Goal: Task Accomplishment & Management: Manage account settings

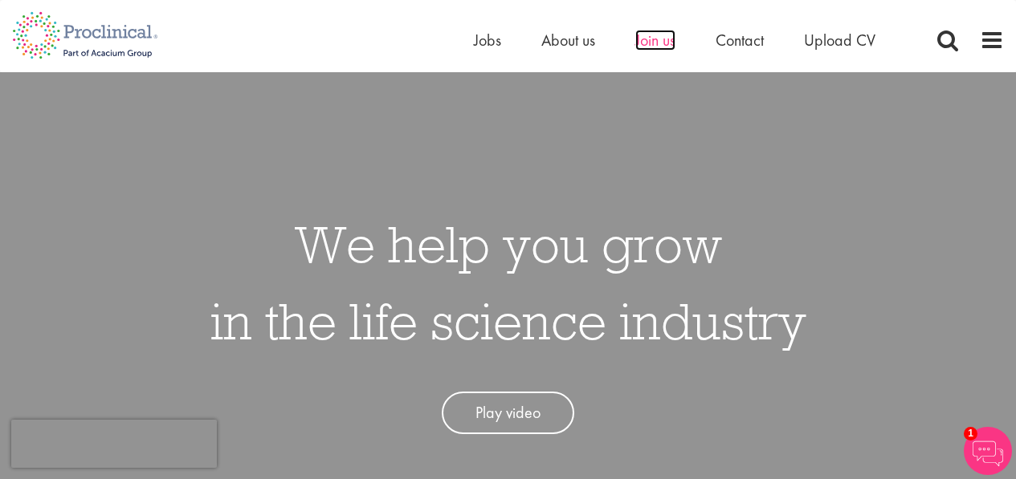
click at [666, 44] on span "Join us" at bounding box center [655, 40] width 40 height 21
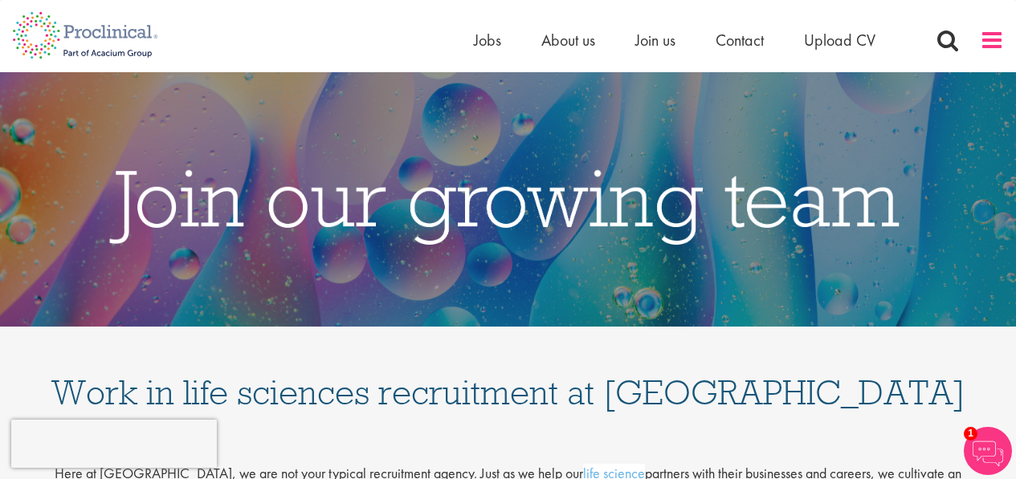
click at [986, 40] on span at bounding box center [991, 40] width 24 height 24
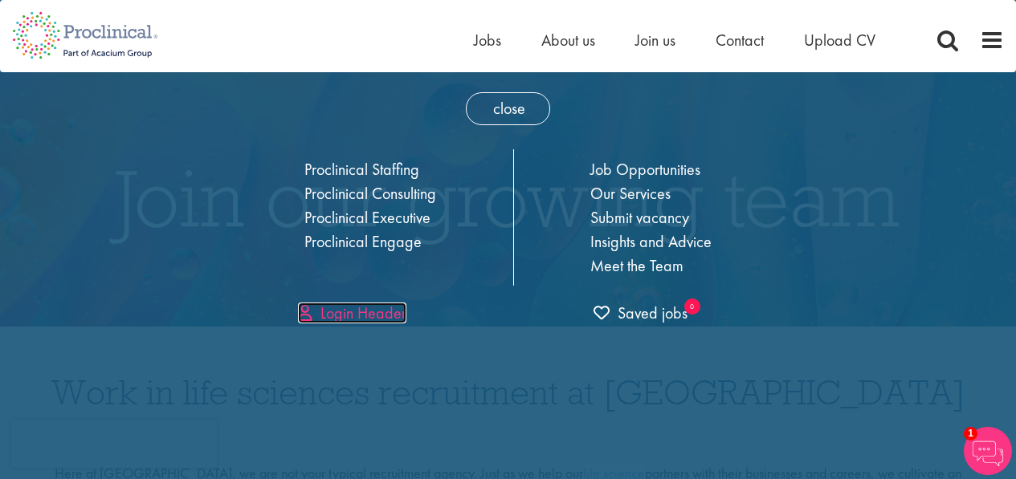
click at [334, 310] on link "Login Header" at bounding box center [352, 313] width 108 height 21
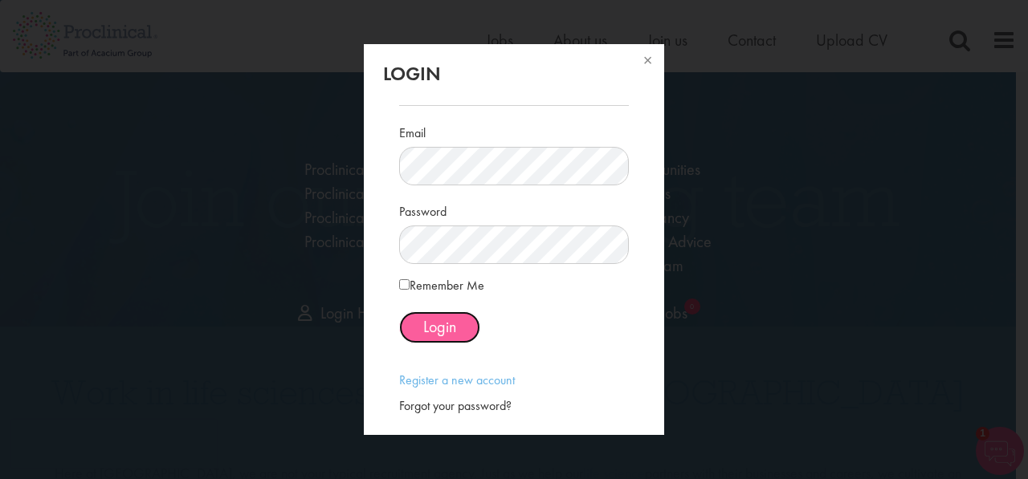
click at [454, 324] on span "Login" at bounding box center [439, 326] width 33 height 21
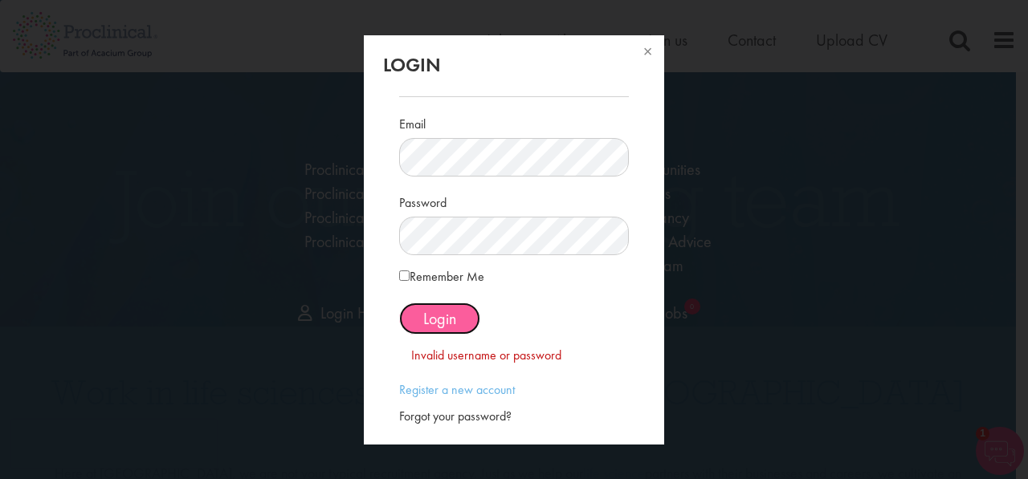
click at [431, 316] on span "Login" at bounding box center [439, 318] width 33 height 21
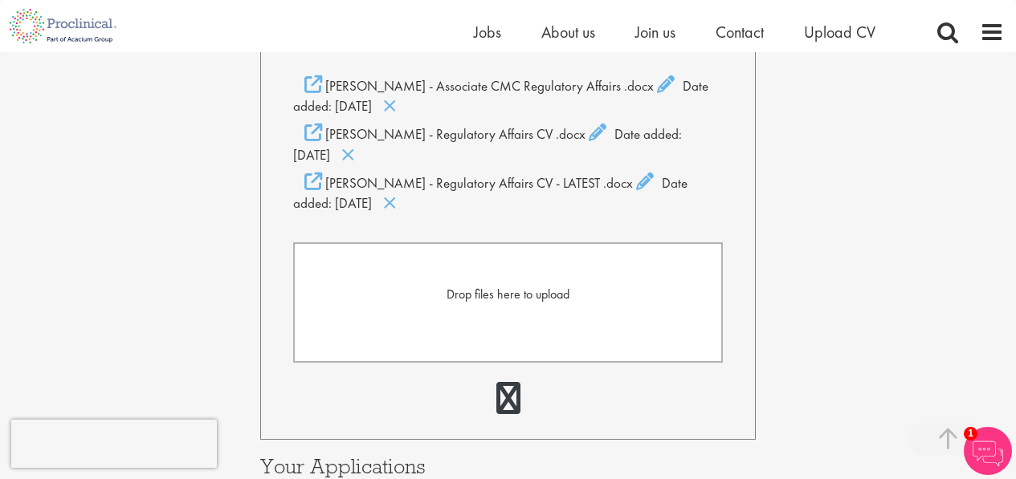
scroll to position [321, 0]
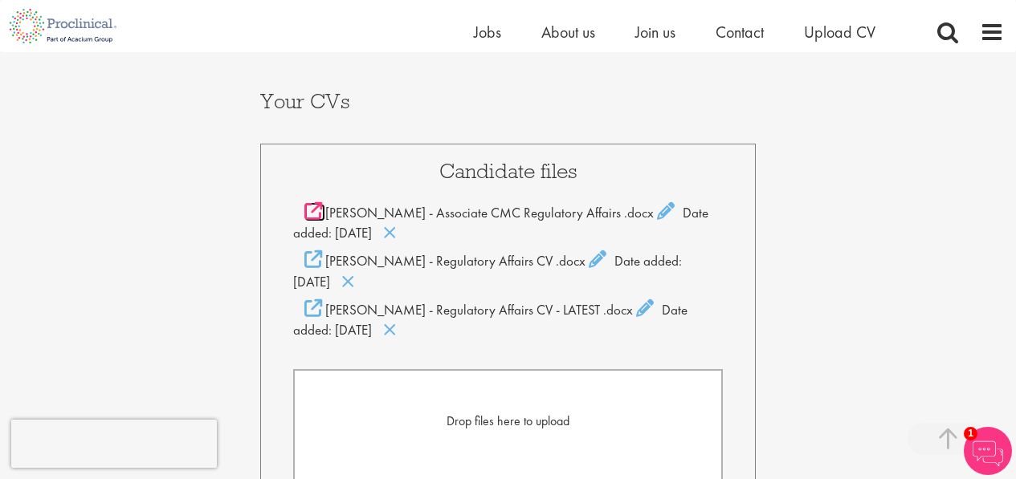
click at [311, 202] on icon at bounding box center [313, 211] width 18 height 18
click at [397, 224] on icon at bounding box center [390, 233] width 14 height 18
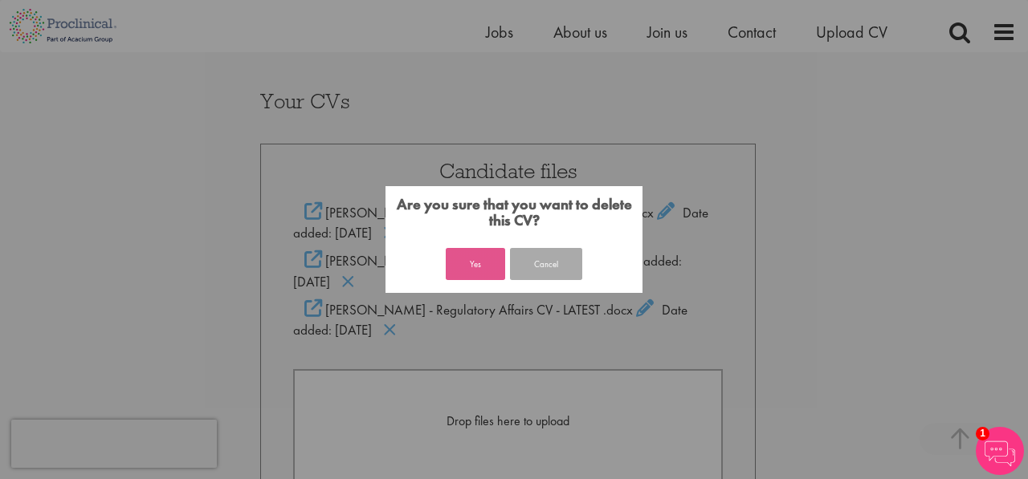
click at [466, 267] on button "Yes" at bounding box center [475, 264] width 59 height 32
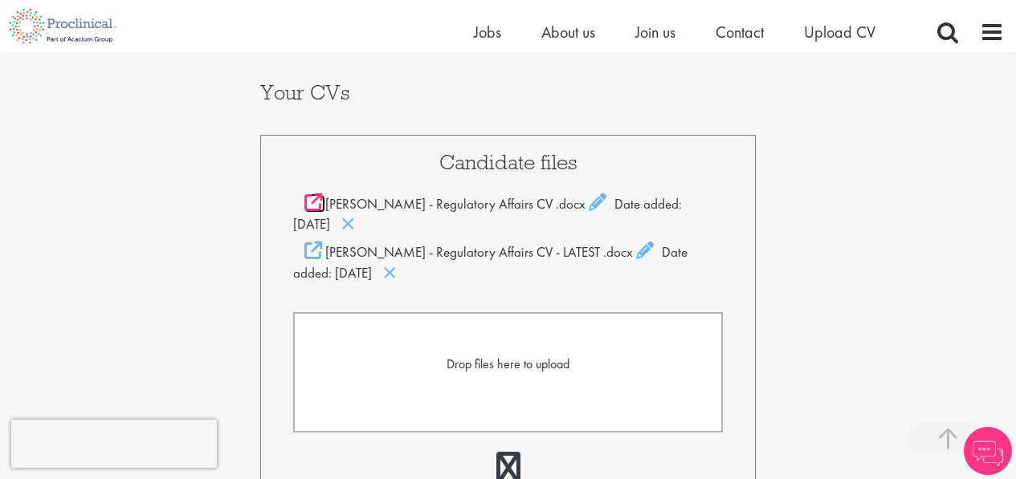
click at [311, 193] on icon at bounding box center [313, 202] width 18 height 18
click at [341, 215] on icon at bounding box center [348, 224] width 14 height 18
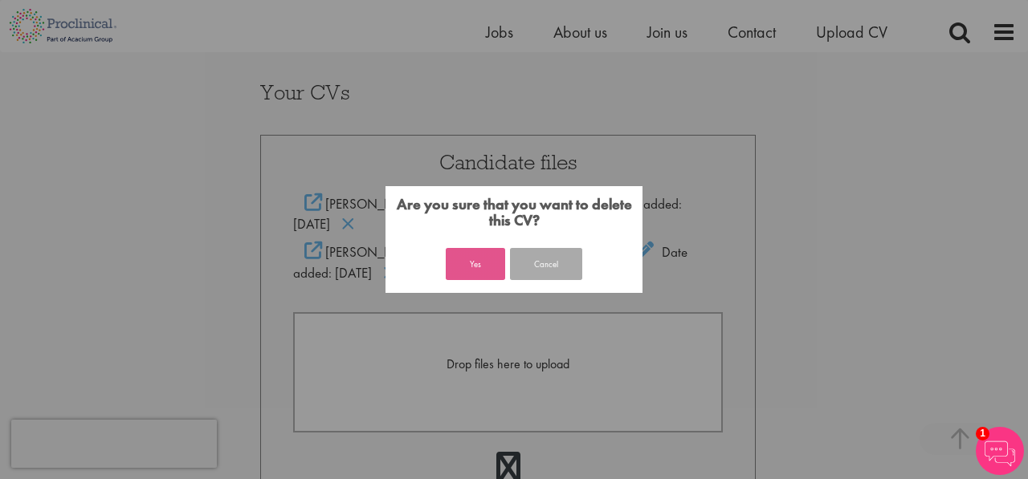
click at [454, 255] on button "Yes" at bounding box center [475, 264] width 59 height 32
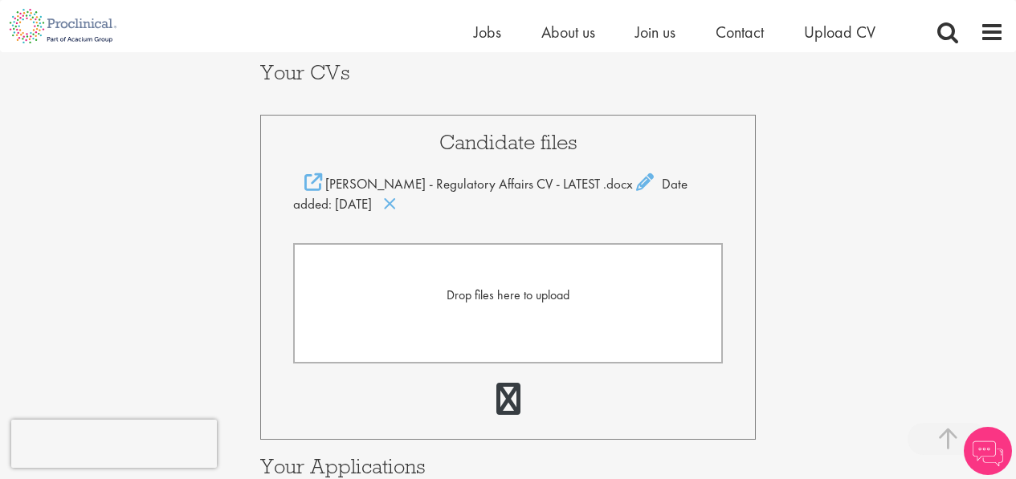
scroll to position [331, 0]
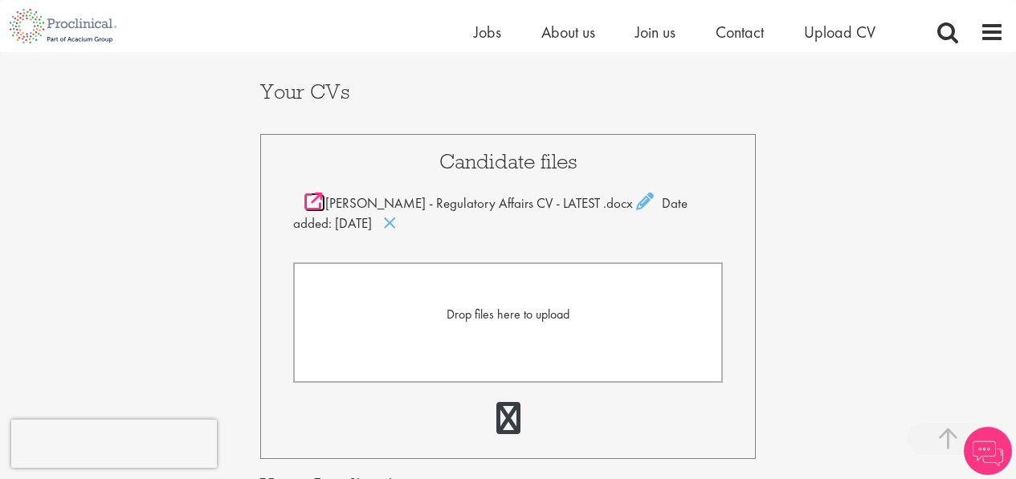
click at [310, 193] on icon at bounding box center [313, 202] width 18 height 18
click at [397, 214] on icon at bounding box center [390, 223] width 14 height 18
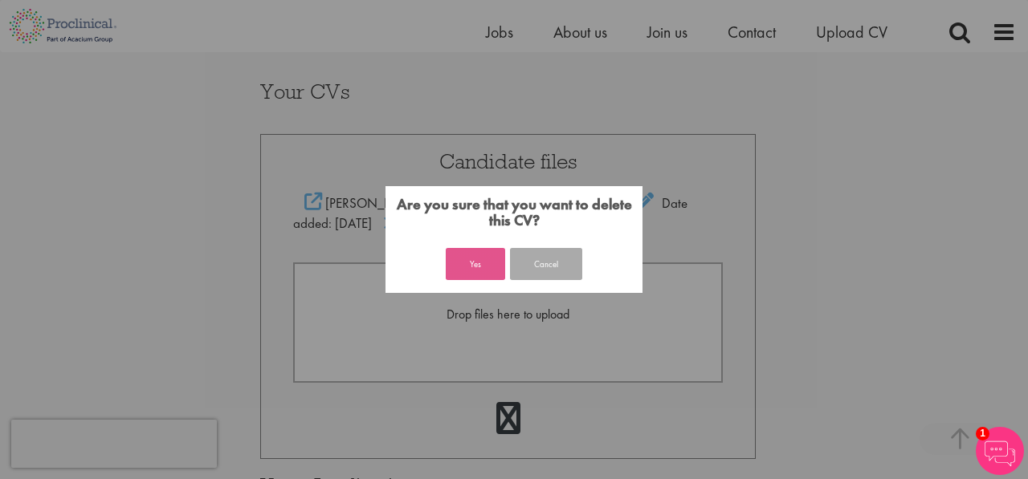
click at [468, 269] on button "Yes" at bounding box center [475, 264] width 59 height 32
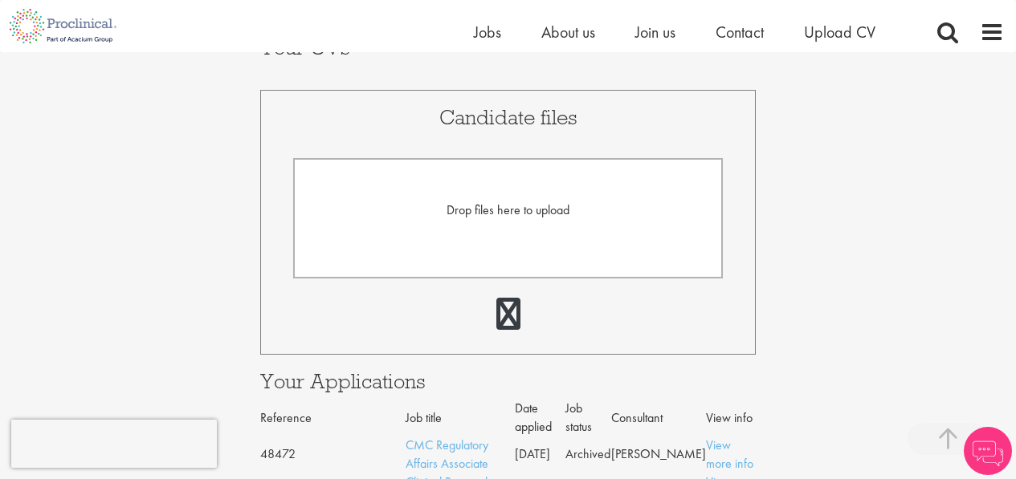
scroll to position [262, 0]
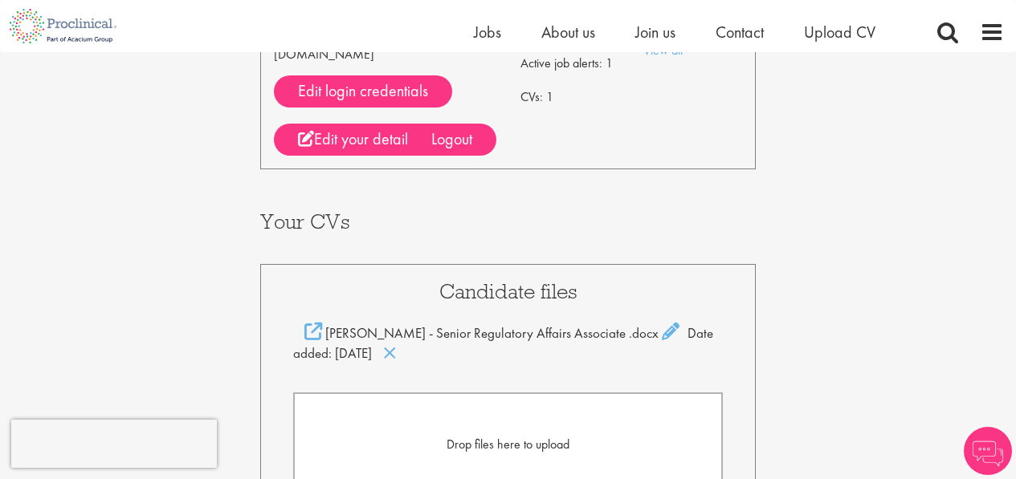
scroll to position [321, 0]
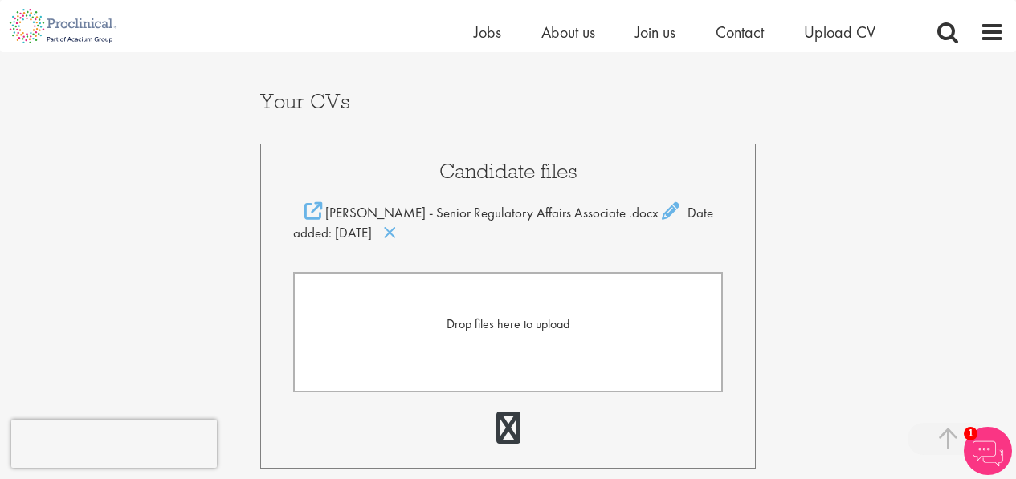
click at [853, 246] on div "Your Profile [PERSON_NAME] [PERSON_NAME][EMAIL_ADDRESS][DOMAIN_NAME] Edit login…" at bounding box center [508, 281] width 1040 height 1101
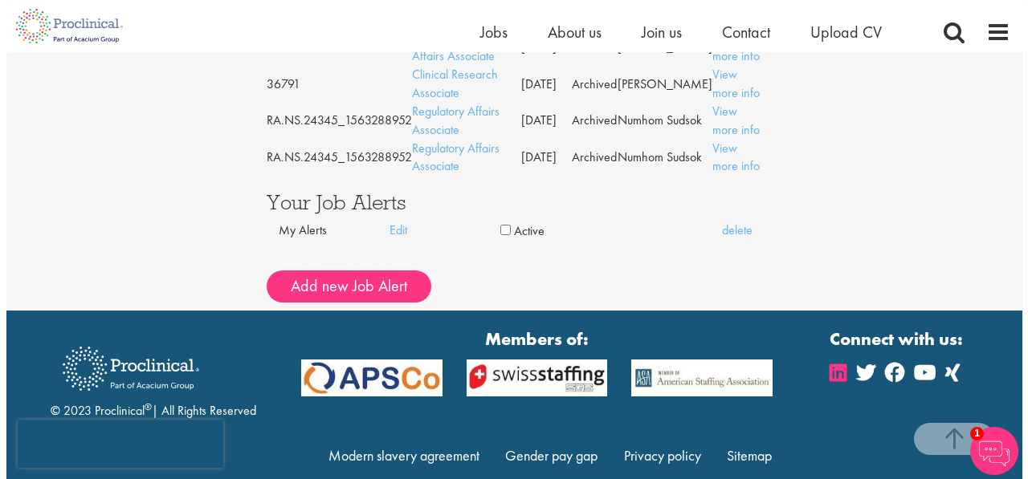
scroll to position [877, 0]
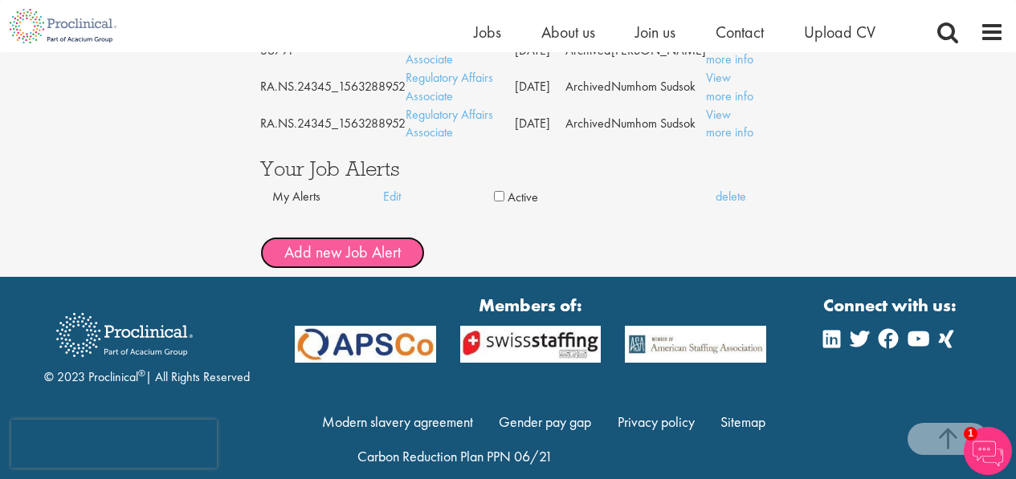
click at [349, 237] on button "Add new Job Alert" at bounding box center [342, 253] width 165 height 32
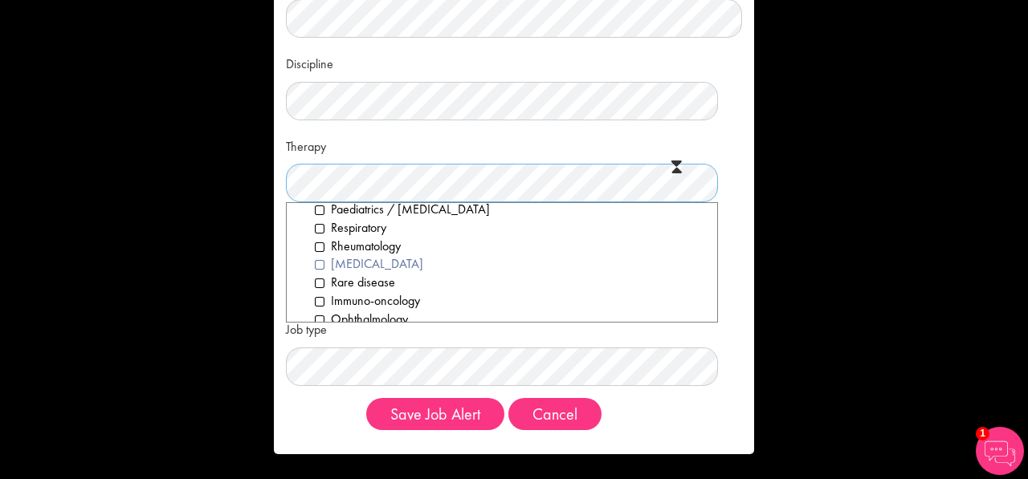
scroll to position [319, 0]
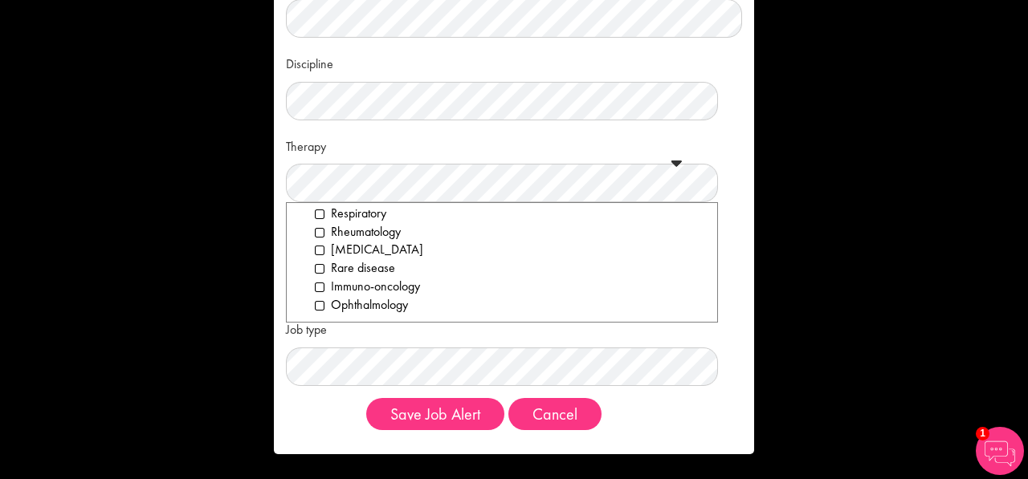
click at [861, 225] on div "Name Keywords Discipline Clear All Computer Science Data Science Recruitment Co…" at bounding box center [514, 239] width 1028 height 479
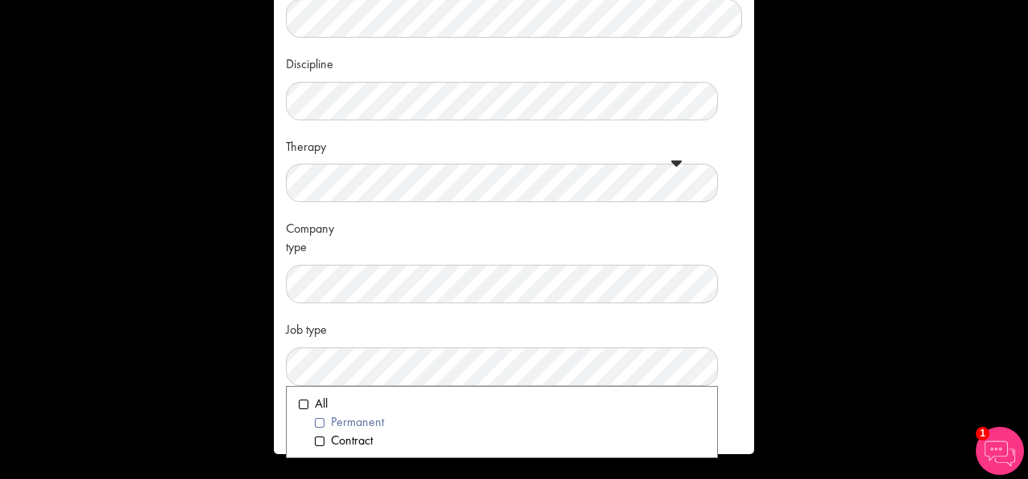
click at [348, 421] on li "Permanent" at bounding box center [510, 422] width 390 height 18
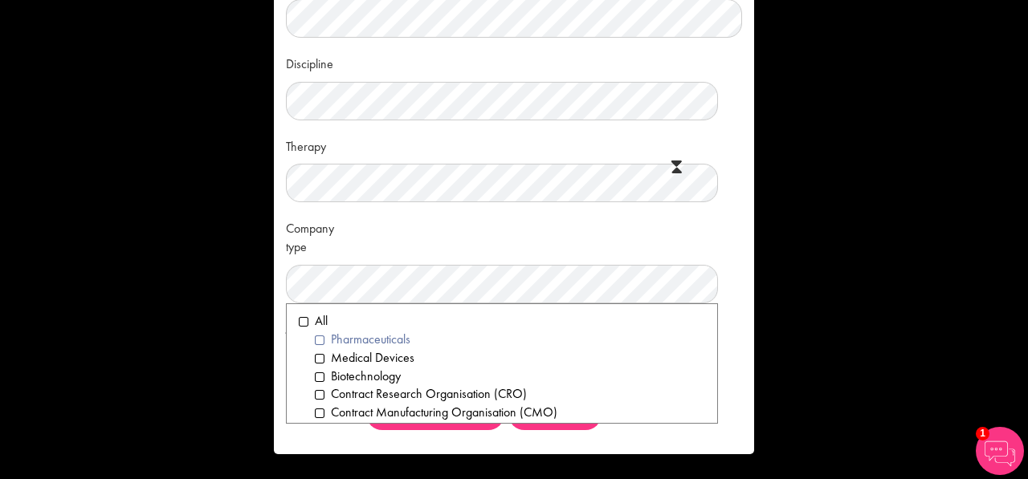
click at [315, 342] on li "Pharmaceuticals" at bounding box center [510, 340] width 390 height 18
click at [315, 358] on li "Medical Devices" at bounding box center [510, 358] width 390 height 18
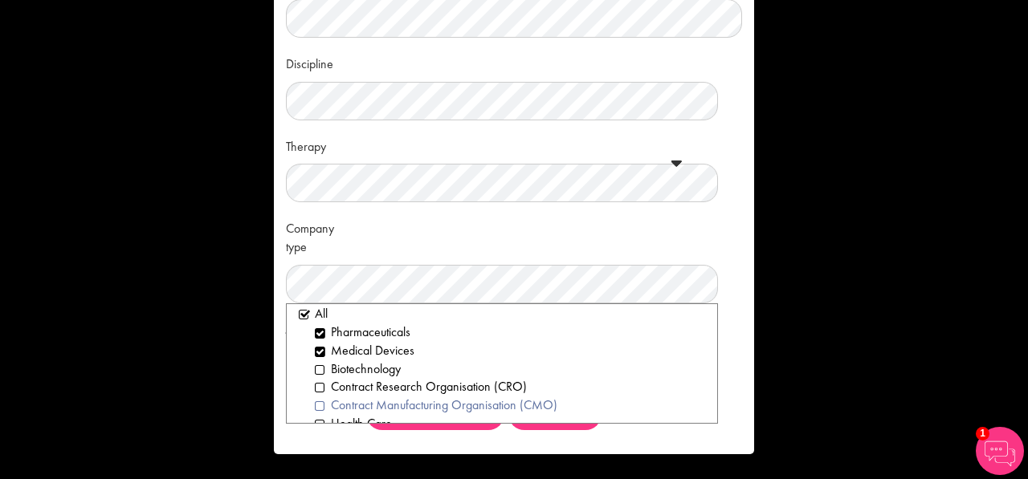
scroll to position [0, 0]
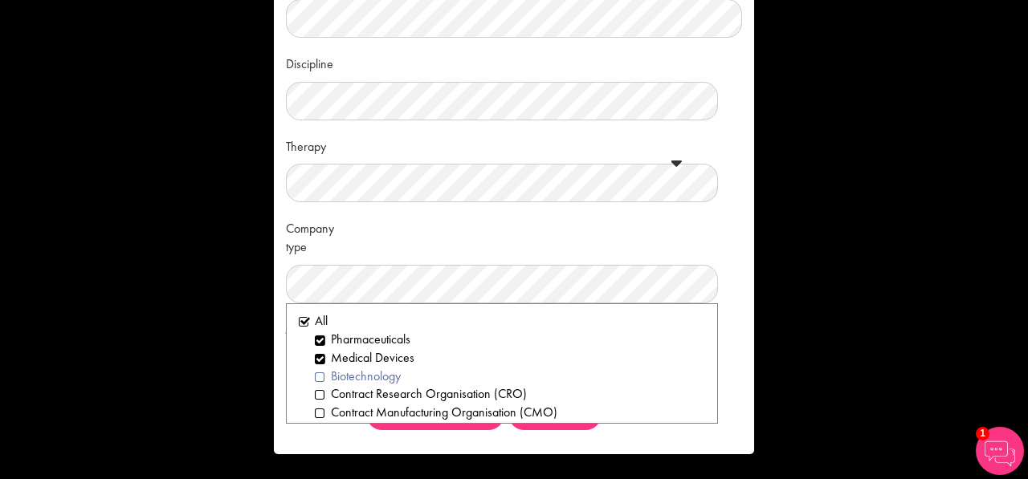
click at [315, 380] on li "Biotechnology" at bounding box center [510, 377] width 390 height 18
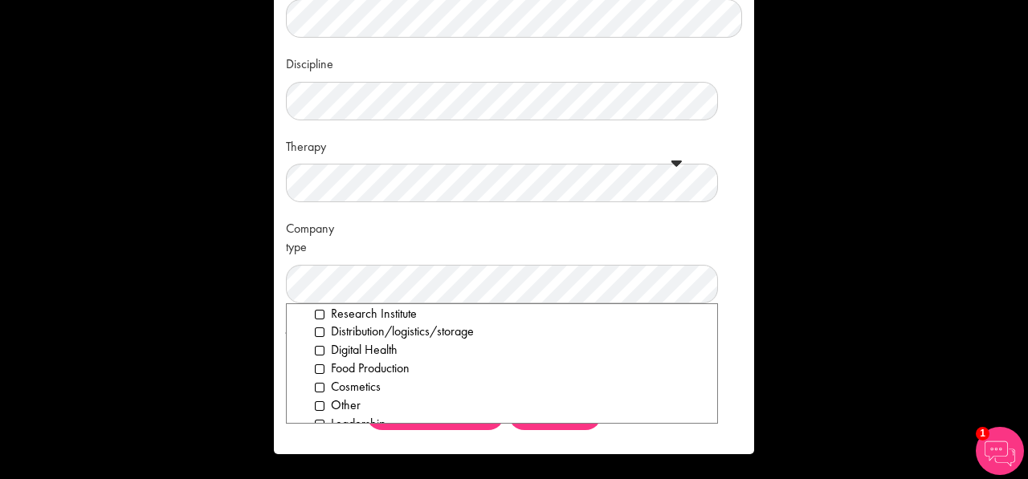
scroll to position [209, 0]
click at [315, 404] on li "Leadership" at bounding box center [510, 406] width 390 height 18
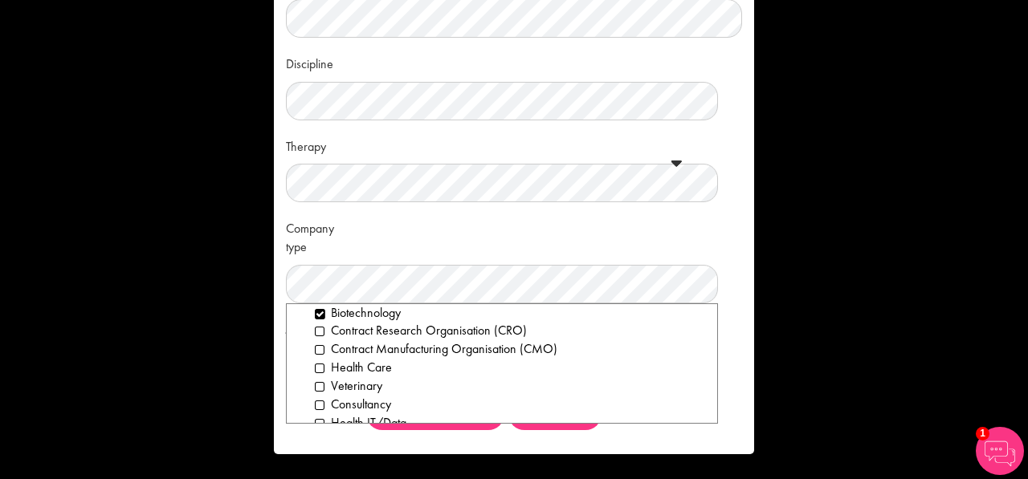
scroll to position [48, 0]
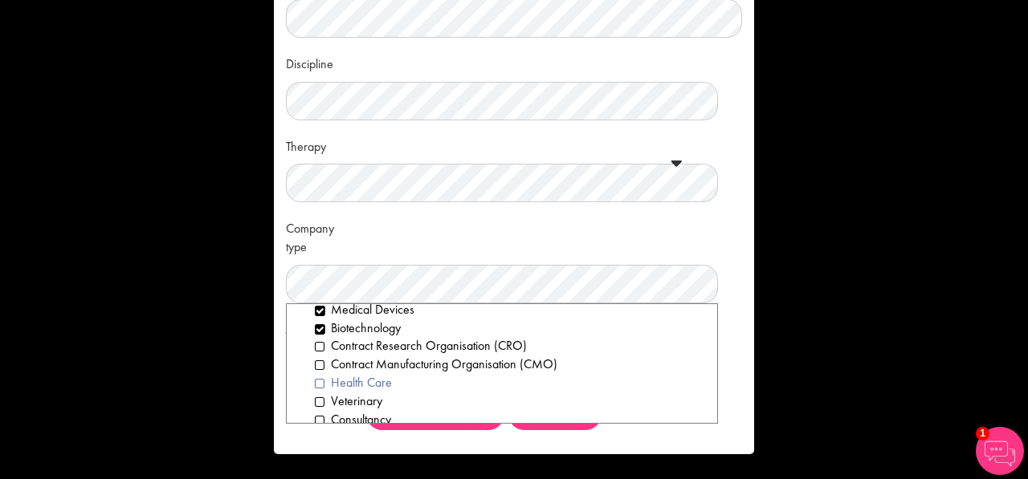
click at [315, 380] on li "Health Care" at bounding box center [510, 383] width 390 height 18
click at [318, 383] on li "Health Care" at bounding box center [510, 383] width 390 height 18
click at [315, 347] on li "Contract Research Organisation (CRO)" at bounding box center [510, 346] width 390 height 18
click at [315, 362] on li "Contract Manufacturing Organisation (CMO)" at bounding box center [510, 365] width 390 height 18
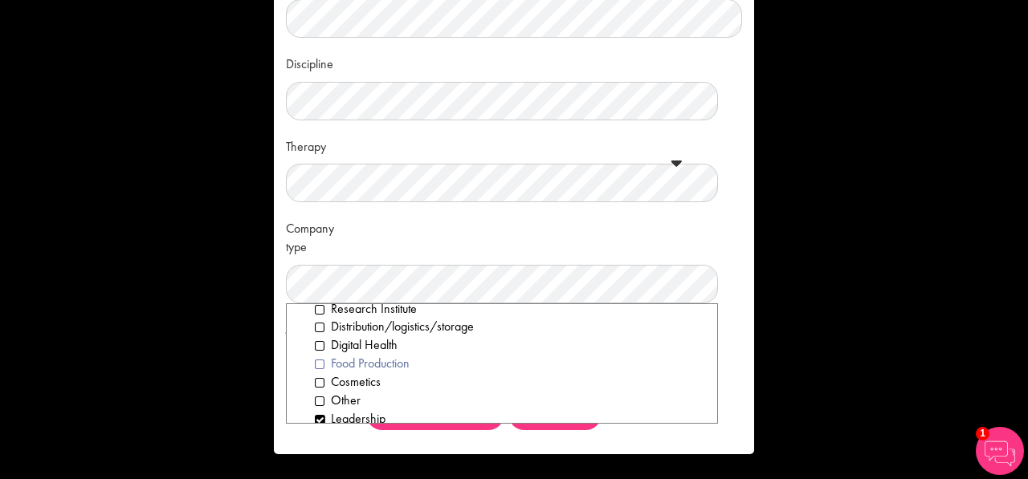
scroll to position [209, 0]
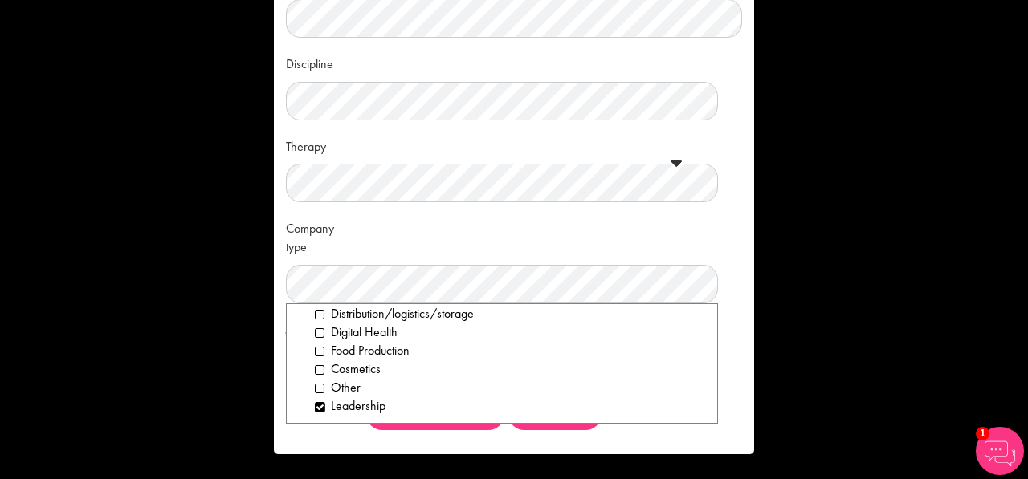
click at [615, 249] on div "Company type Clear All Pharmaceuticals Medical Devices Biotechnology Contract R…" at bounding box center [514, 258] width 456 height 89
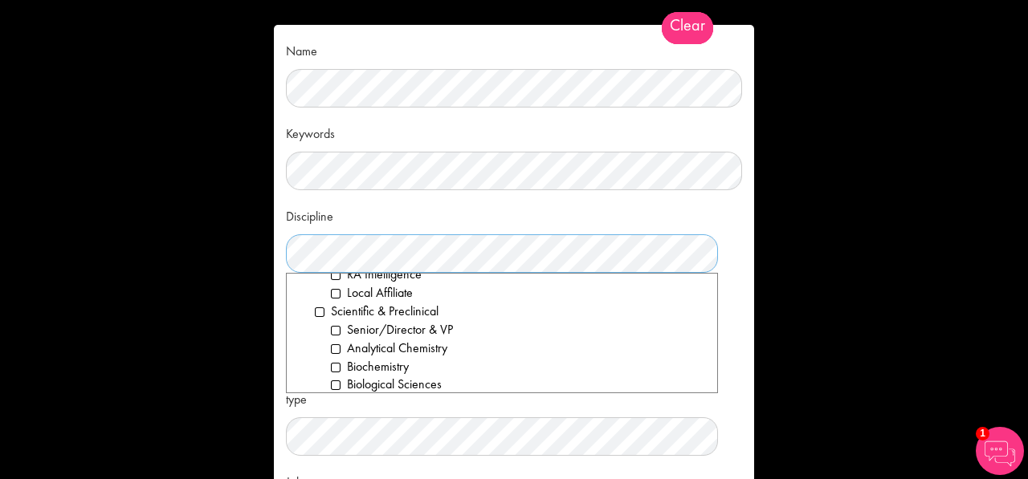
scroll to position [2007, 0]
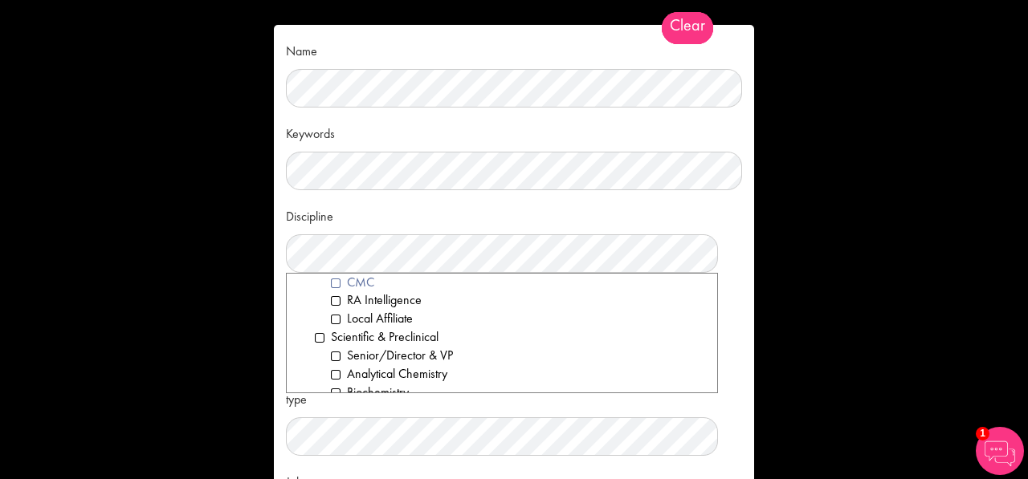
click at [331, 287] on li "CMC" at bounding box center [518, 283] width 374 height 18
click at [331, 303] on li "RA Intelligence" at bounding box center [518, 300] width 374 height 18
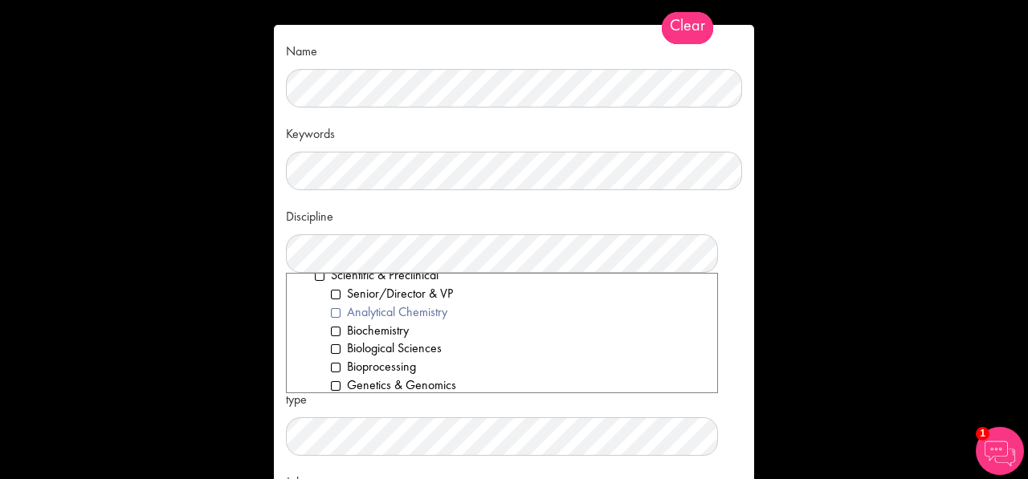
scroll to position [2087, 0]
click at [331, 332] on li "Biological Sciences" at bounding box center [518, 330] width 374 height 18
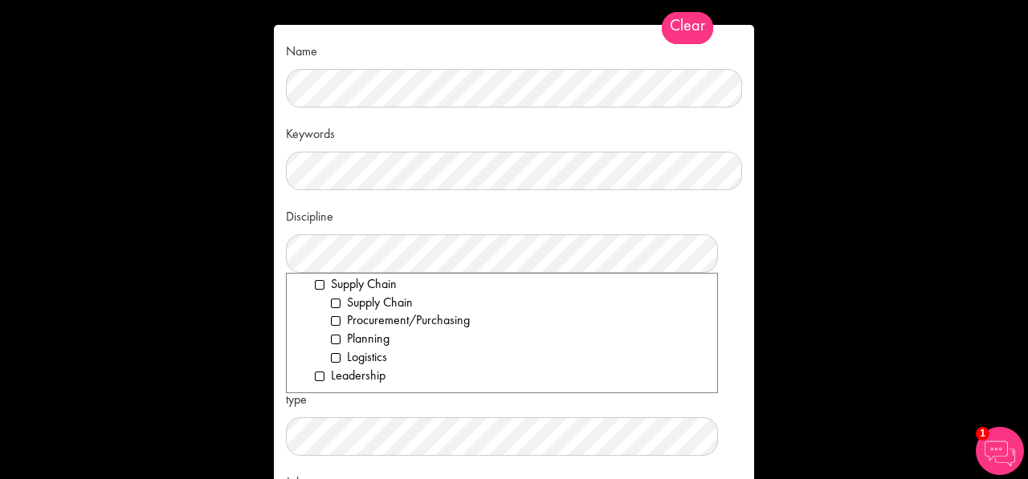
scroll to position [2337, 0]
click at [317, 376] on li "Leadership" at bounding box center [510, 375] width 390 height 18
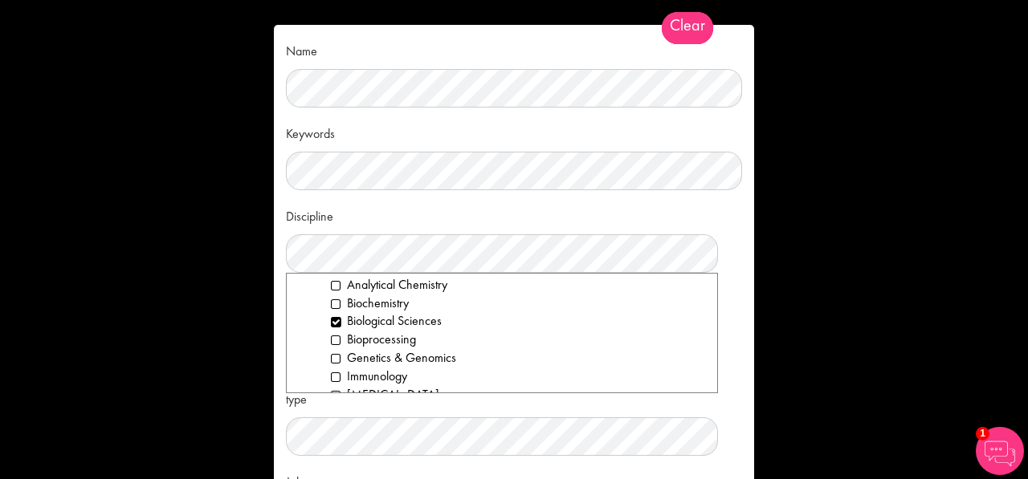
scroll to position [1936, 0]
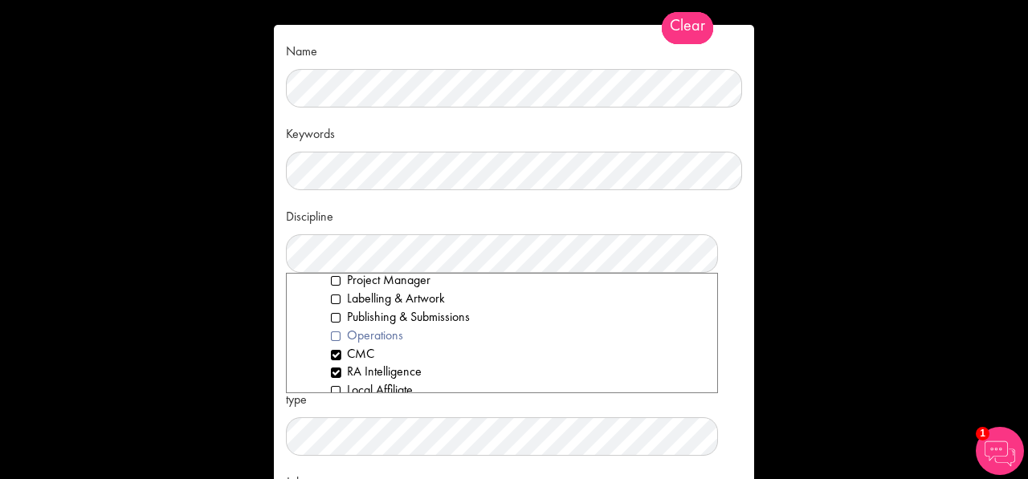
click at [336, 340] on li "Operations" at bounding box center [518, 336] width 374 height 18
click at [333, 316] on li "Publishing & Submissions" at bounding box center [518, 317] width 374 height 18
click at [331, 296] on li "Labelling & Artwork" at bounding box center [518, 299] width 374 height 18
click at [331, 283] on li "Project Manager" at bounding box center [518, 280] width 374 height 18
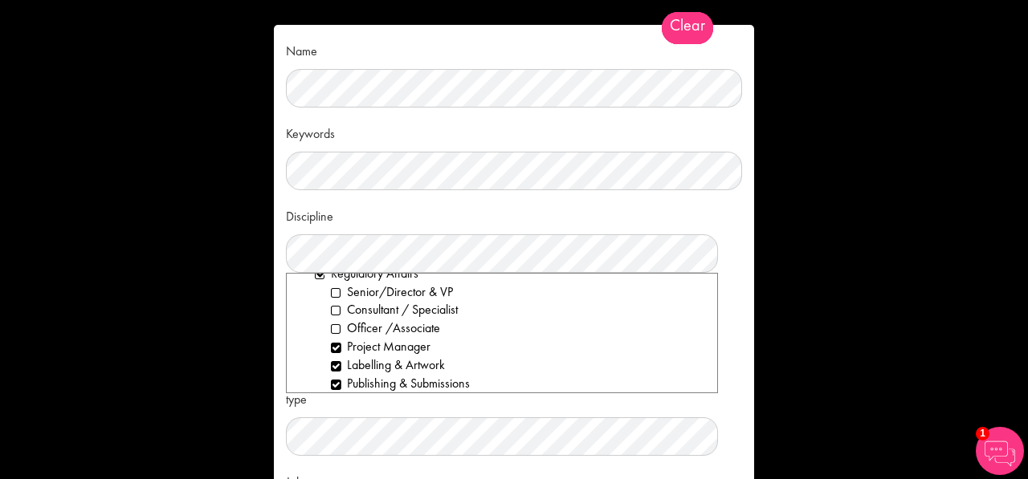
scroll to position [1855, 0]
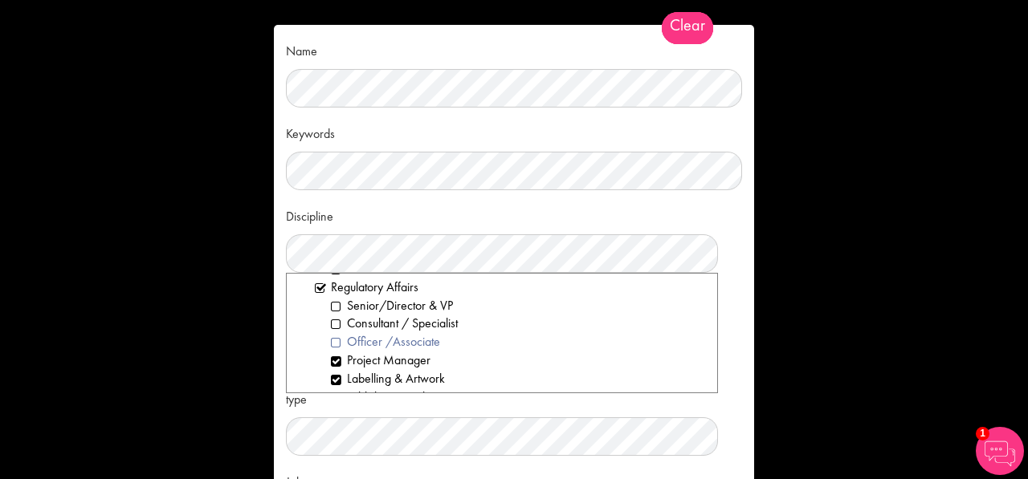
click at [331, 341] on li "Officer /Associate" at bounding box center [518, 342] width 374 height 18
click at [332, 305] on li "Senior/Director & VP" at bounding box center [518, 306] width 374 height 18
click at [333, 321] on li "Consultant / Specialist" at bounding box center [518, 324] width 374 height 18
click at [315, 291] on li "Regulatory Affairs" at bounding box center [510, 288] width 390 height 18
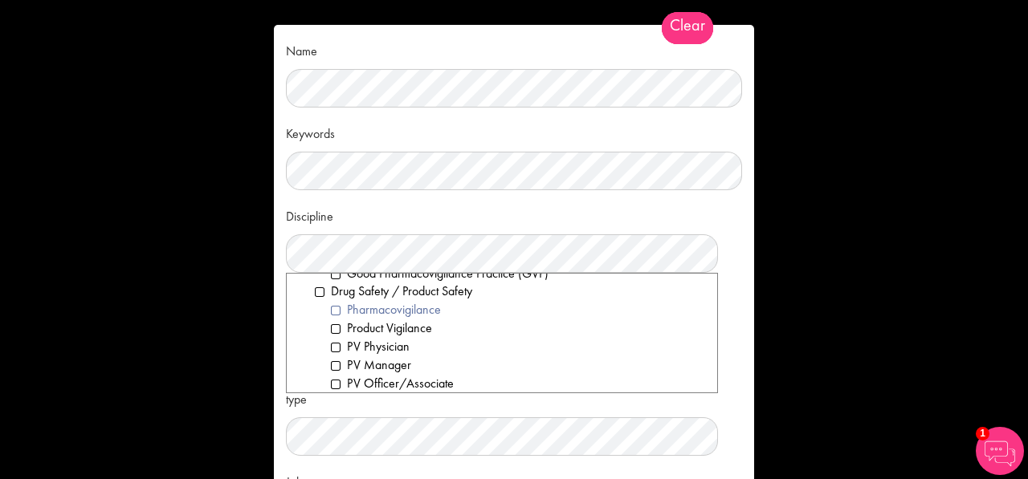
scroll to position [731, 0]
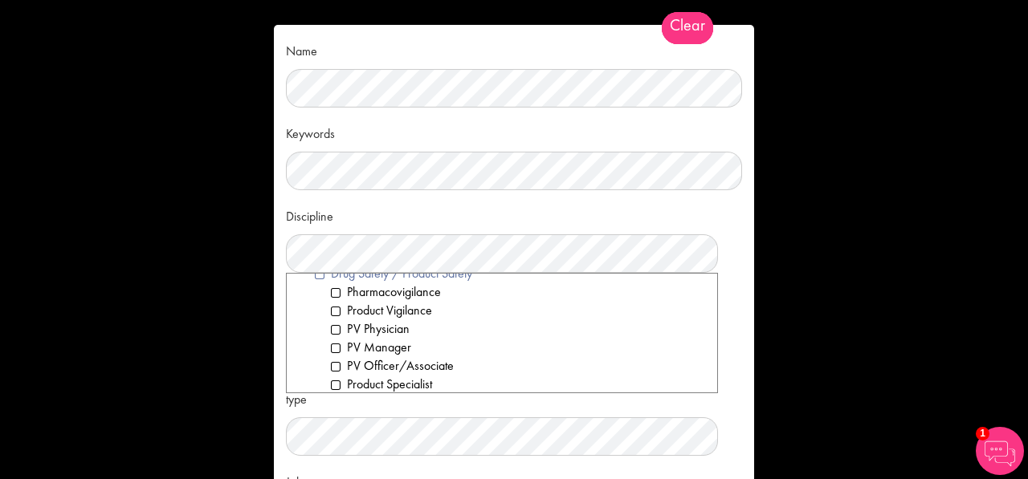
click at [316, 279] on li "Drug Safety / Product Safety" at bounding box center [510, 274] width 390 height 18
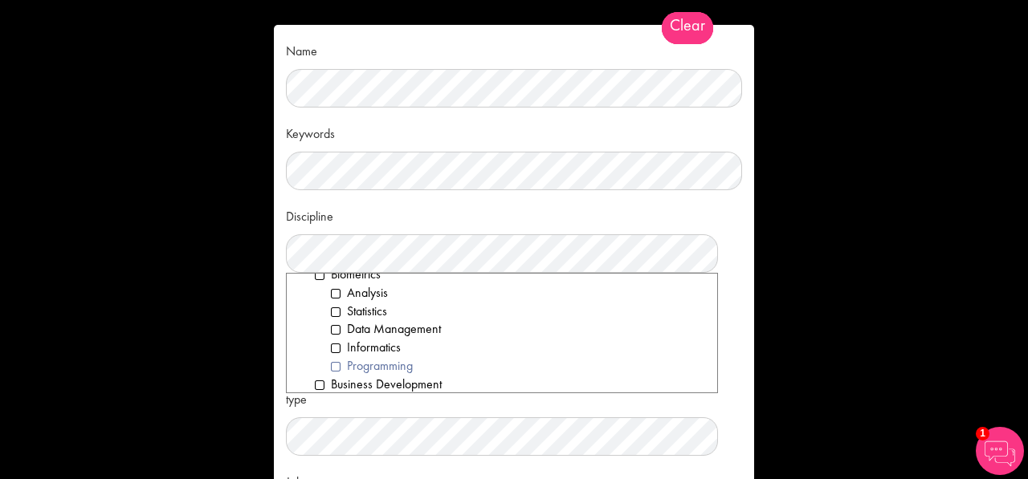
scroll to position [169, 0]
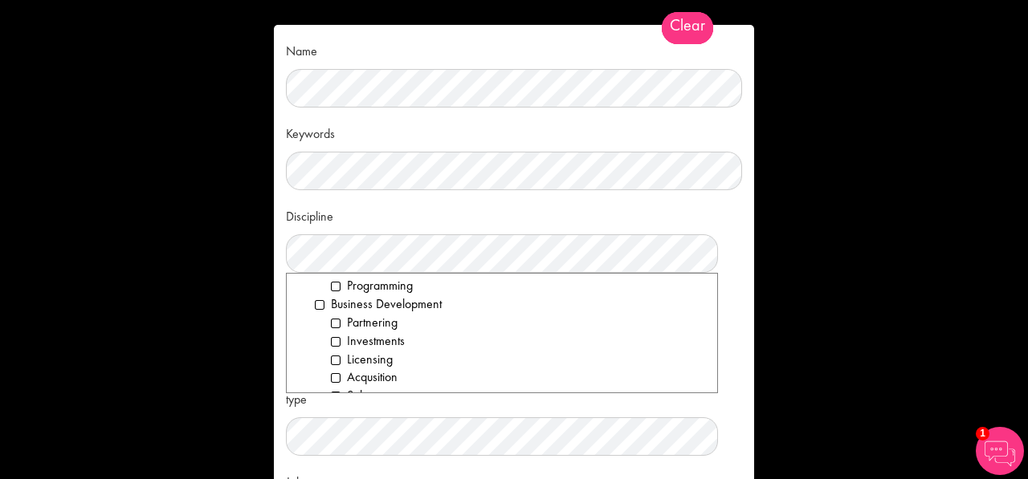
click at [526, 214] on div "Discipline Clear All Computer Science Data Science Recruitment Consultant Biome…" at bounding box center [514, 237] width 456 height 71
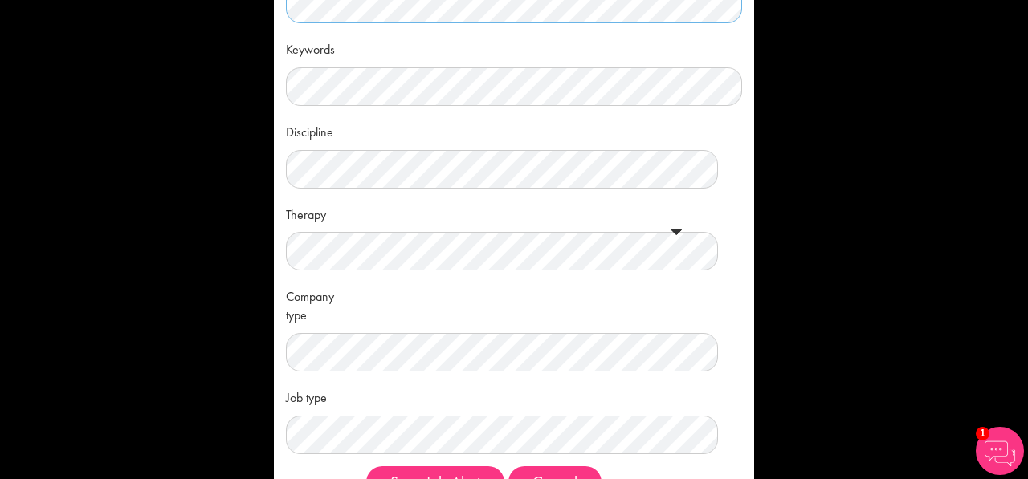
scroll to position [153, 0]
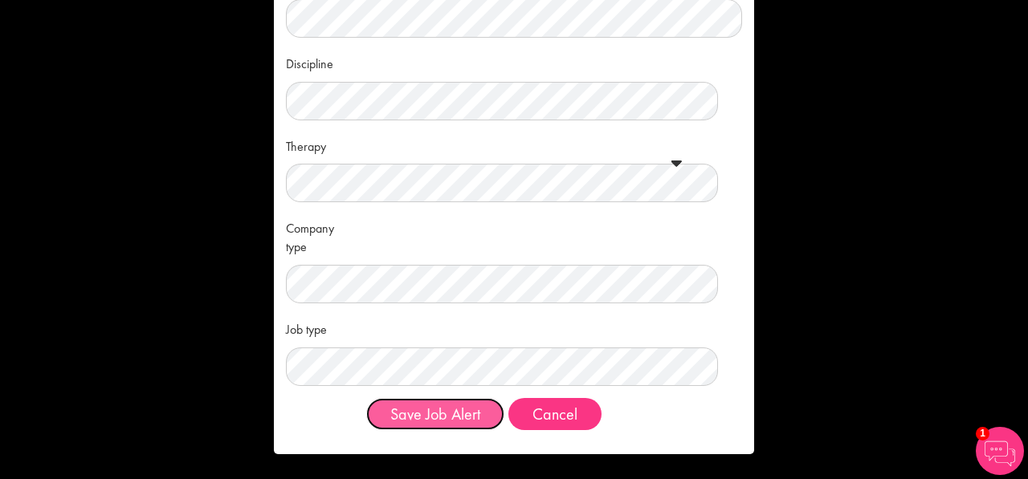
click at [445, 413] on button "Save Job Alert" at bounding box center [435, 414] width 138 height 32
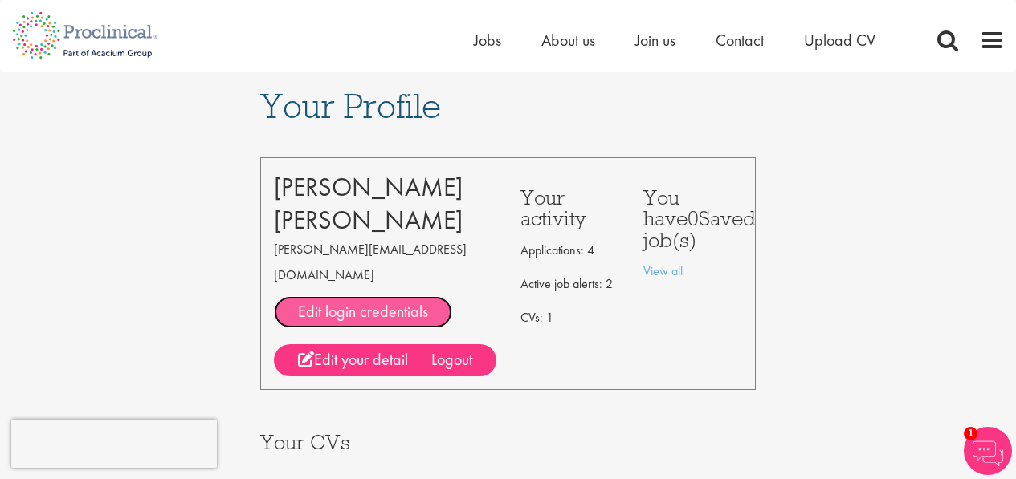
click at [350, 296] on link "Edit login credentials" at bounding box center [363, 312] width 178 height 32
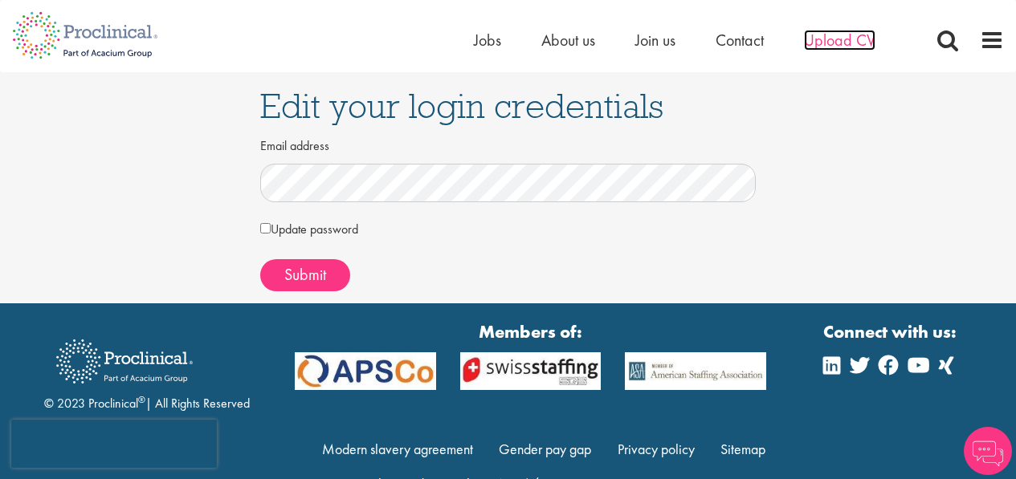
click at [845, 42] on span "Upload CV" at bounding box center [839, 40] width 71 height 21
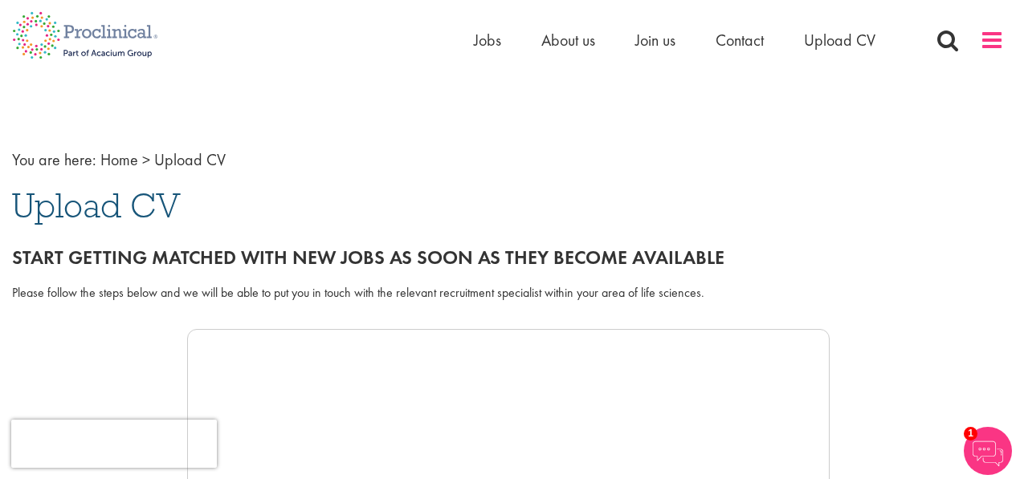
click at [992, 35] on span at bounding box center [991, 40] width 24 height 24
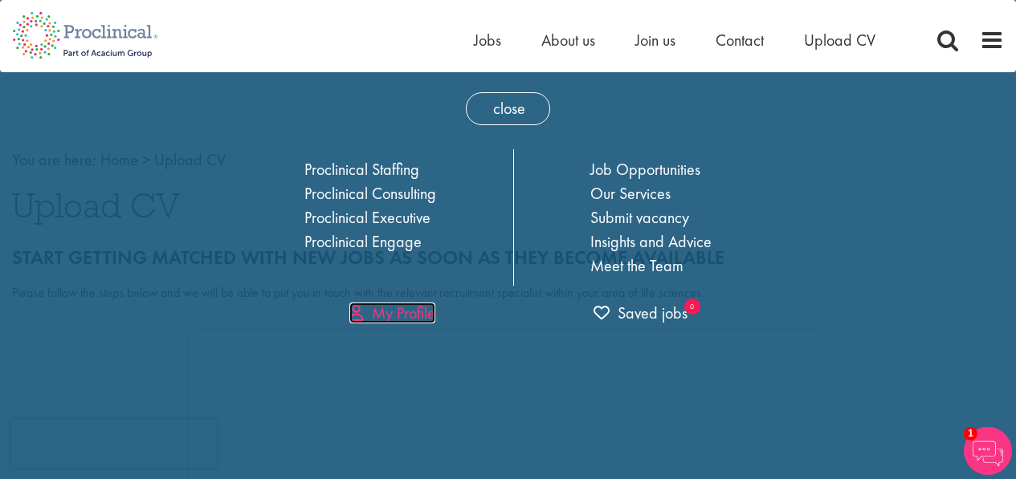
click at [393, 313] on link "My Profile" at bounding box center [392, 313] width 86 height 21
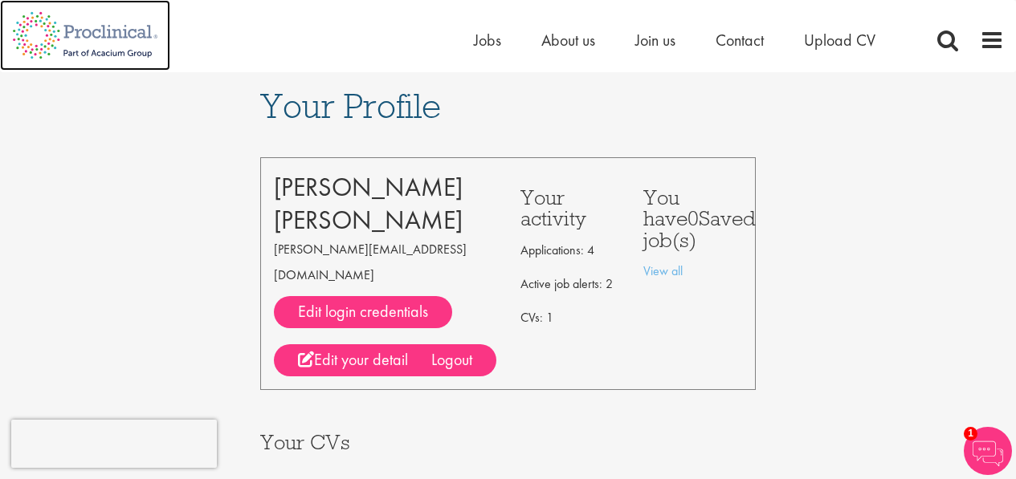
click at [121, 28] on img at bounding box center [85, 35] width 170 height 71
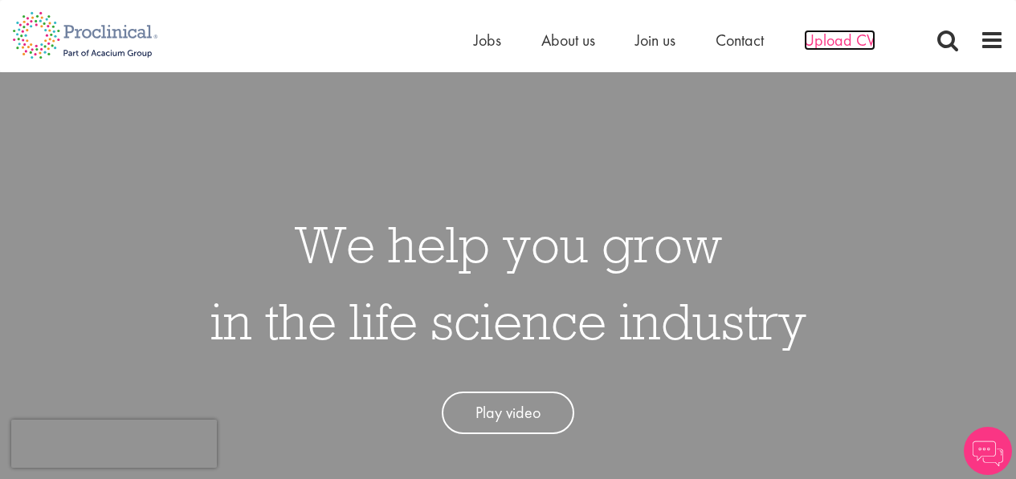
click at [833, 43] on span "Upload CV" at bounding box center [839, 40] width 71 height 21
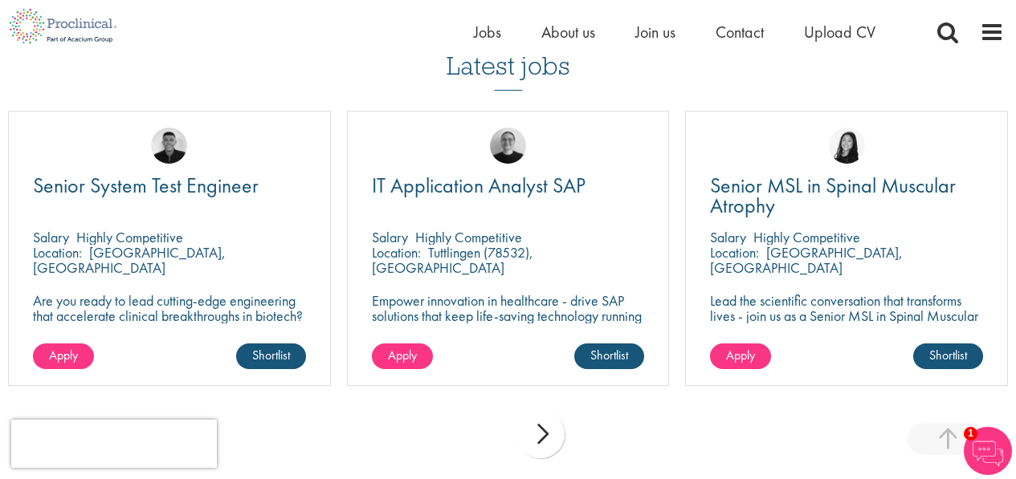
scroll to position [883, 0]
